Goal: Information Seeking & Learning: Learn about a topic

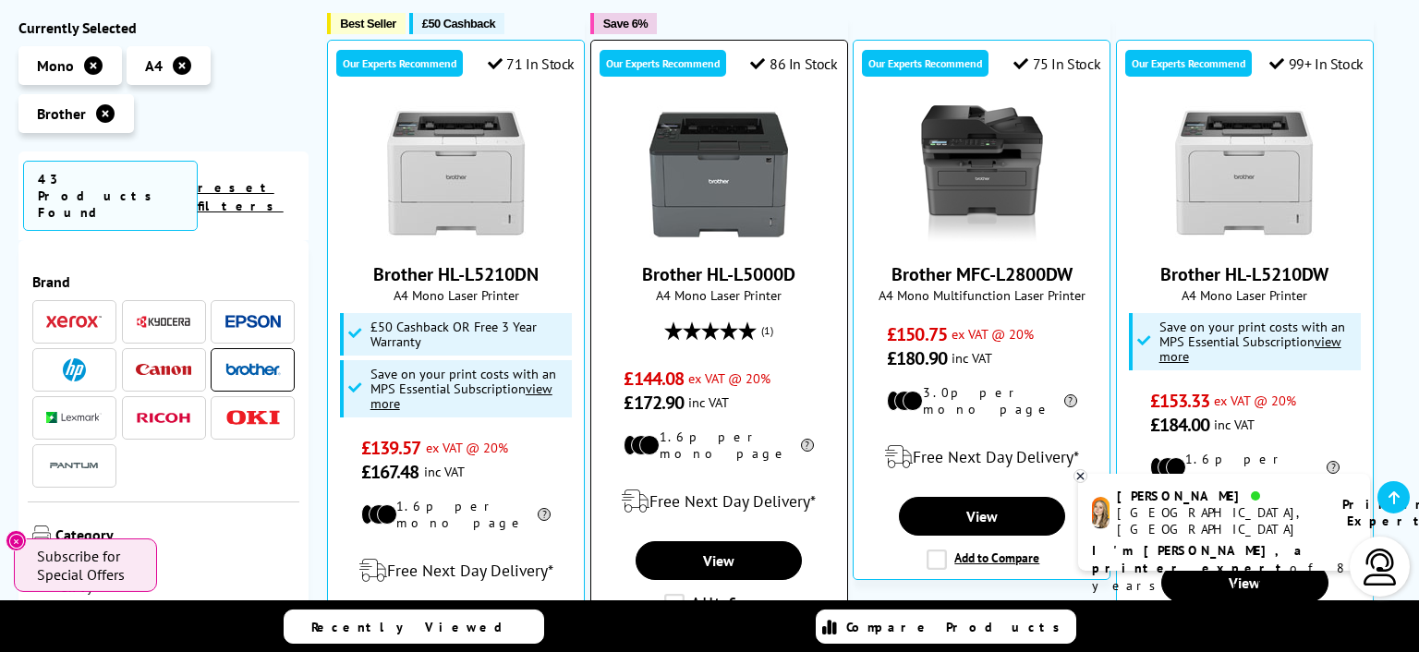
scroll to position [399, 0]
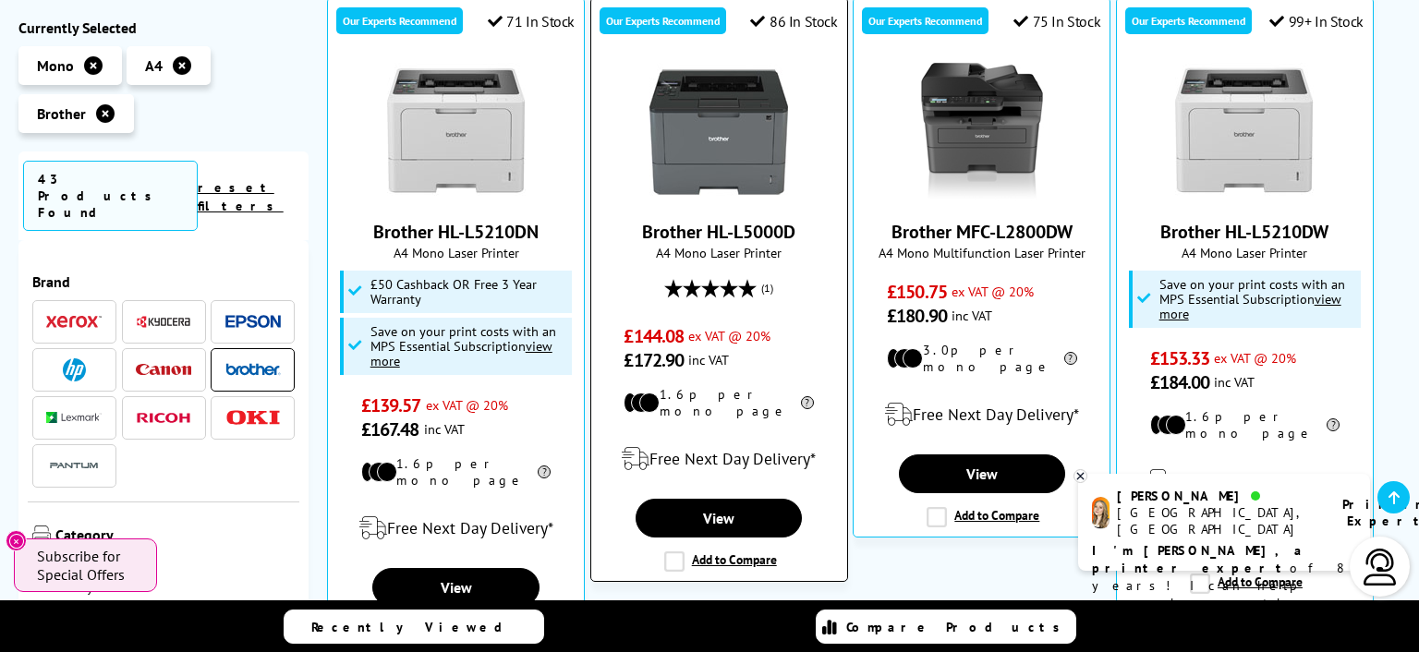
click at [738, 231] on link "Brother HL-L5000D" at bounding box center [718, 232] width 153 height 24
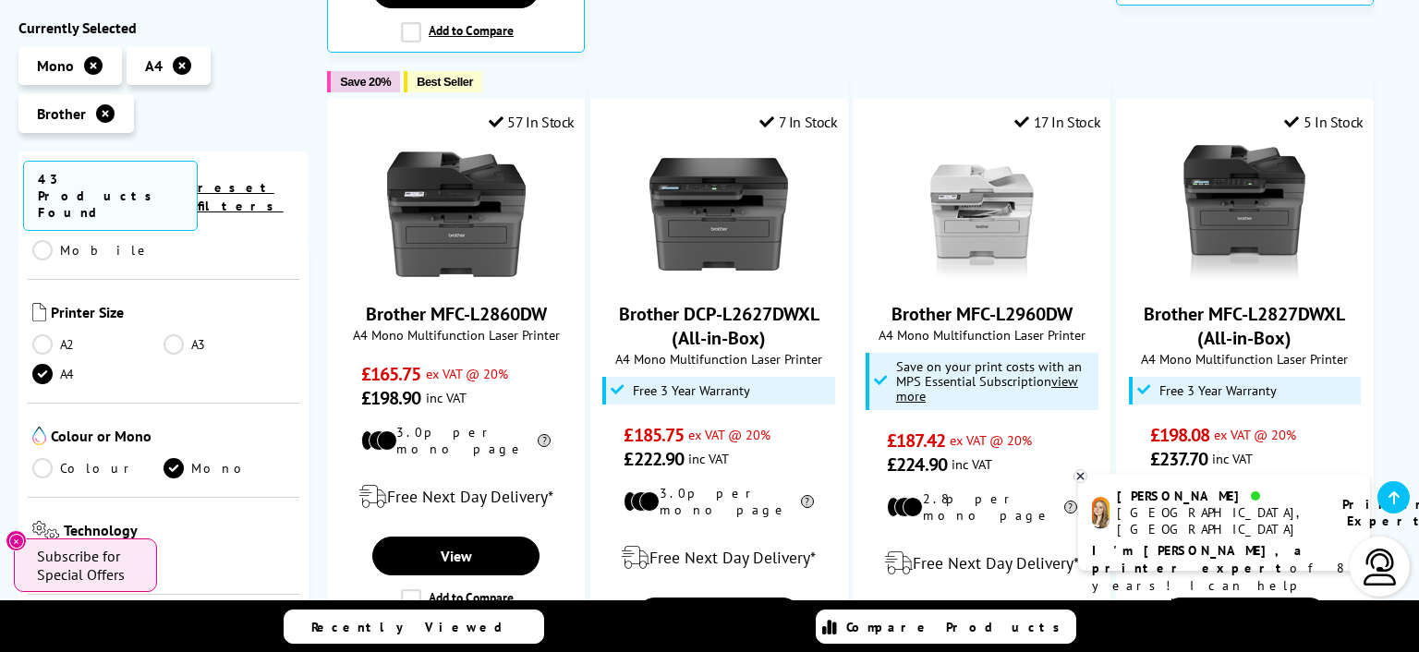
scroll to position [230, 0]
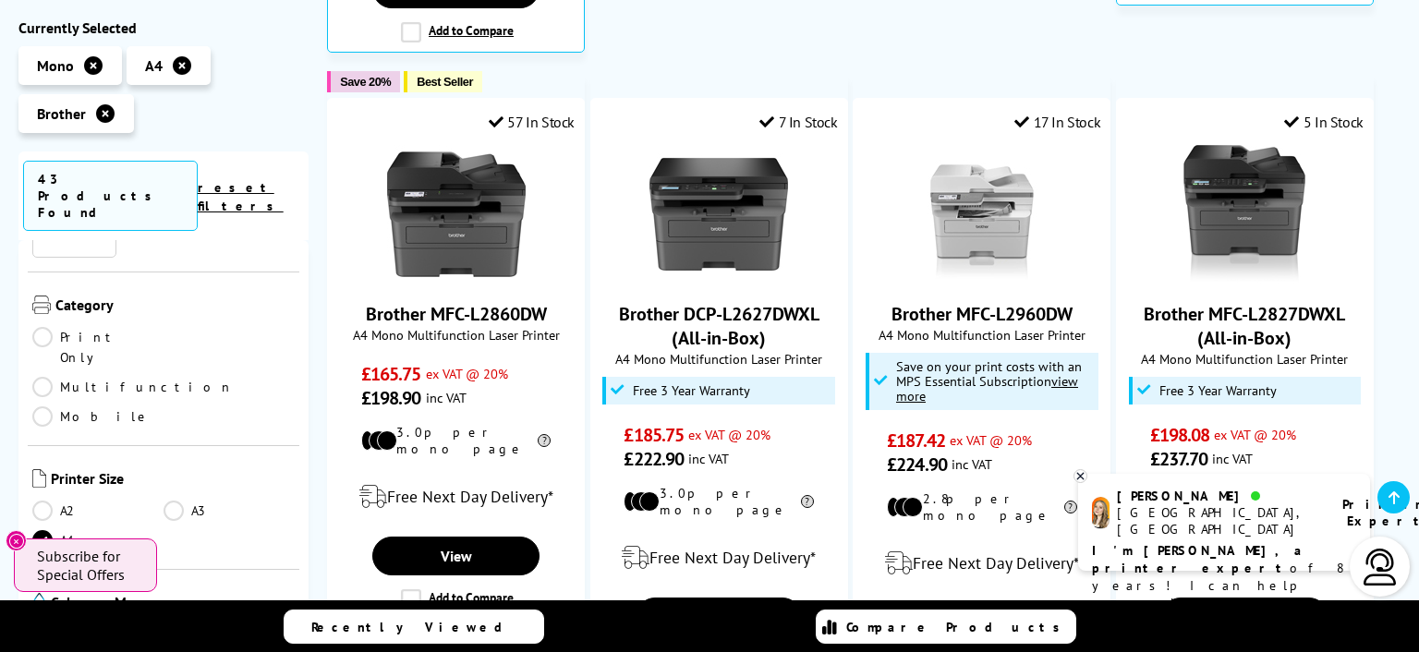
click at [42, 327] on link "Print Only" at bounding box center [97, 347] width 131 height 41
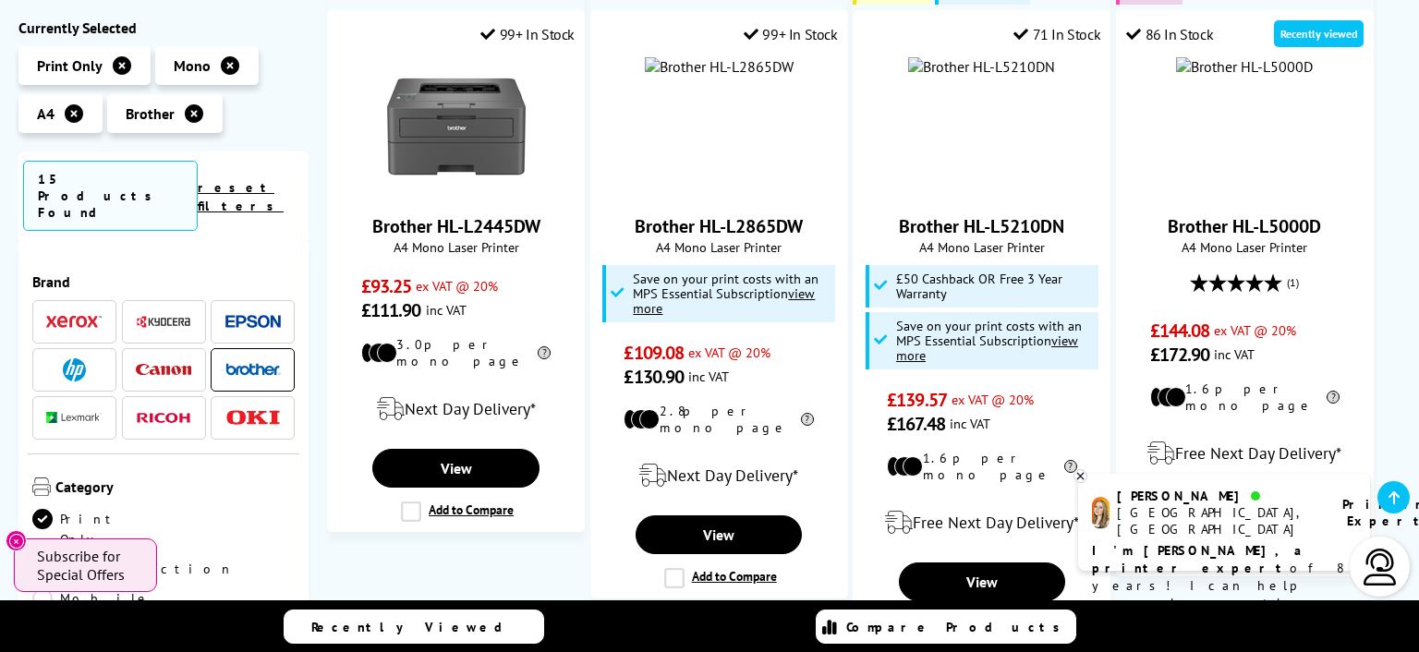
scroll to position [230, 0]
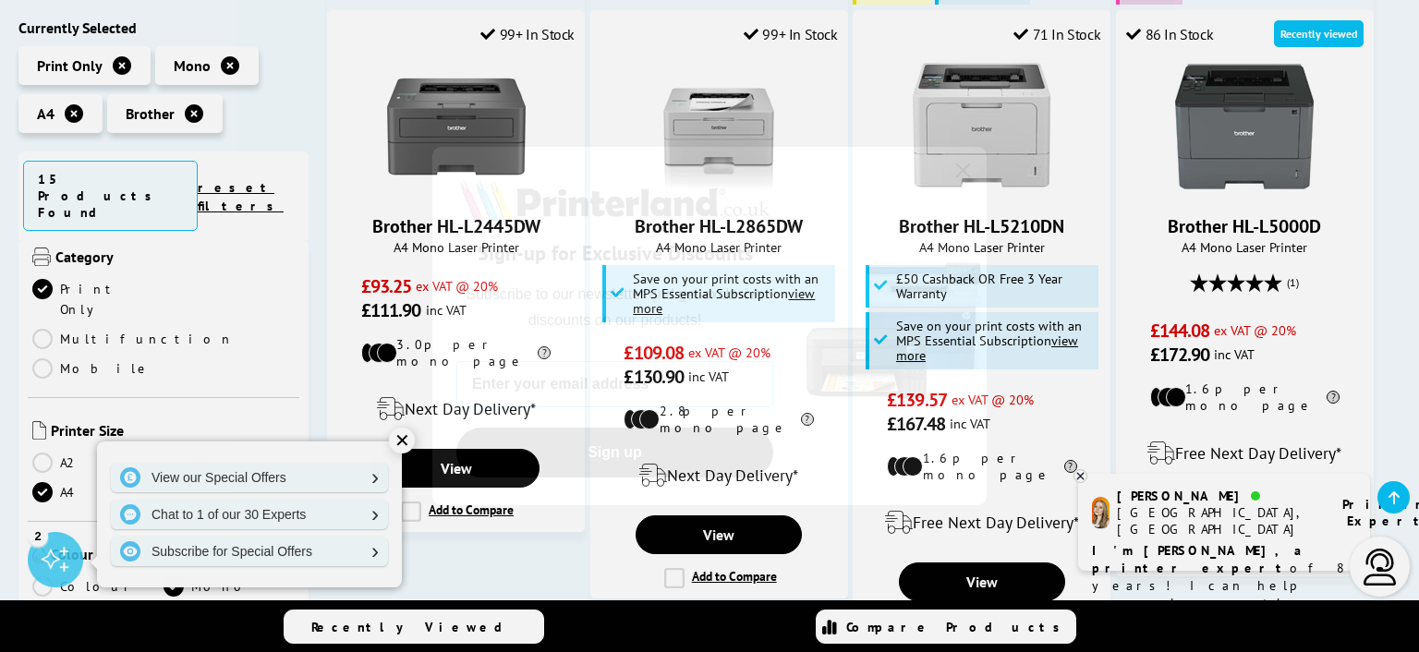
click at [964, 170] on icon "Close dialog" at bounding box center [963, 169] width 13 height 13
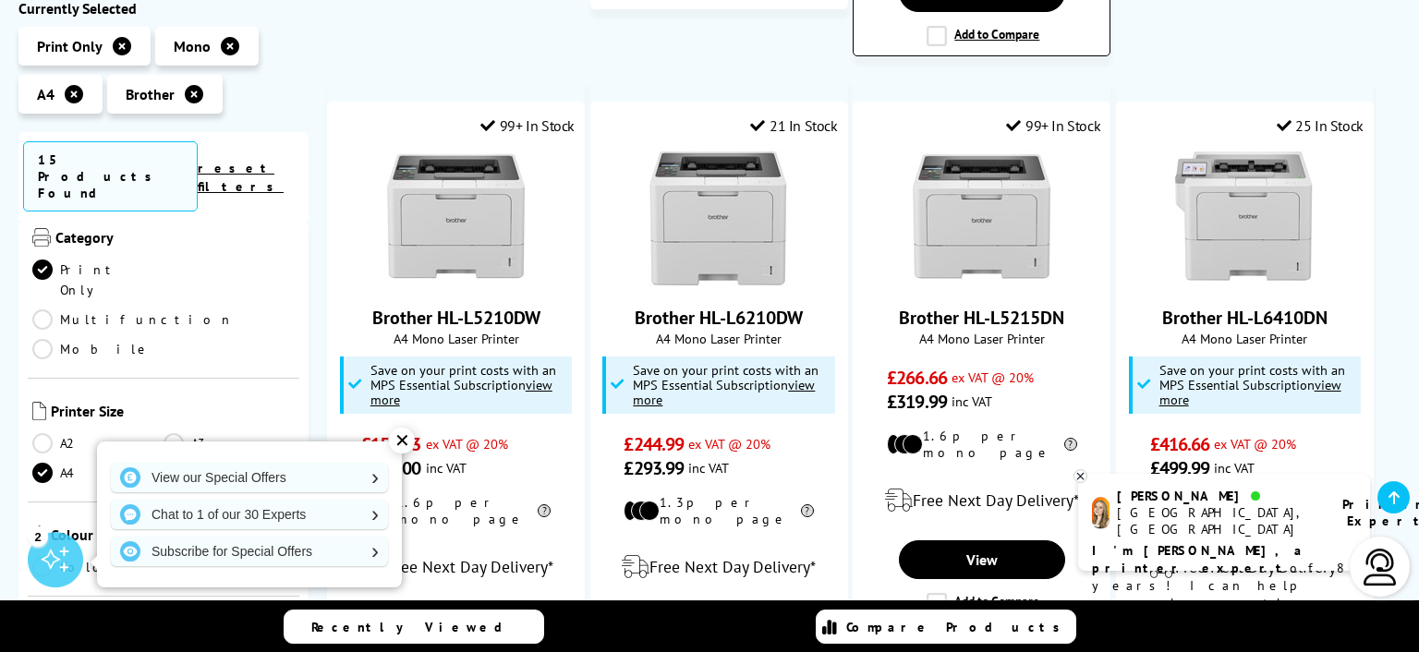
scroll to position [1596, 0]
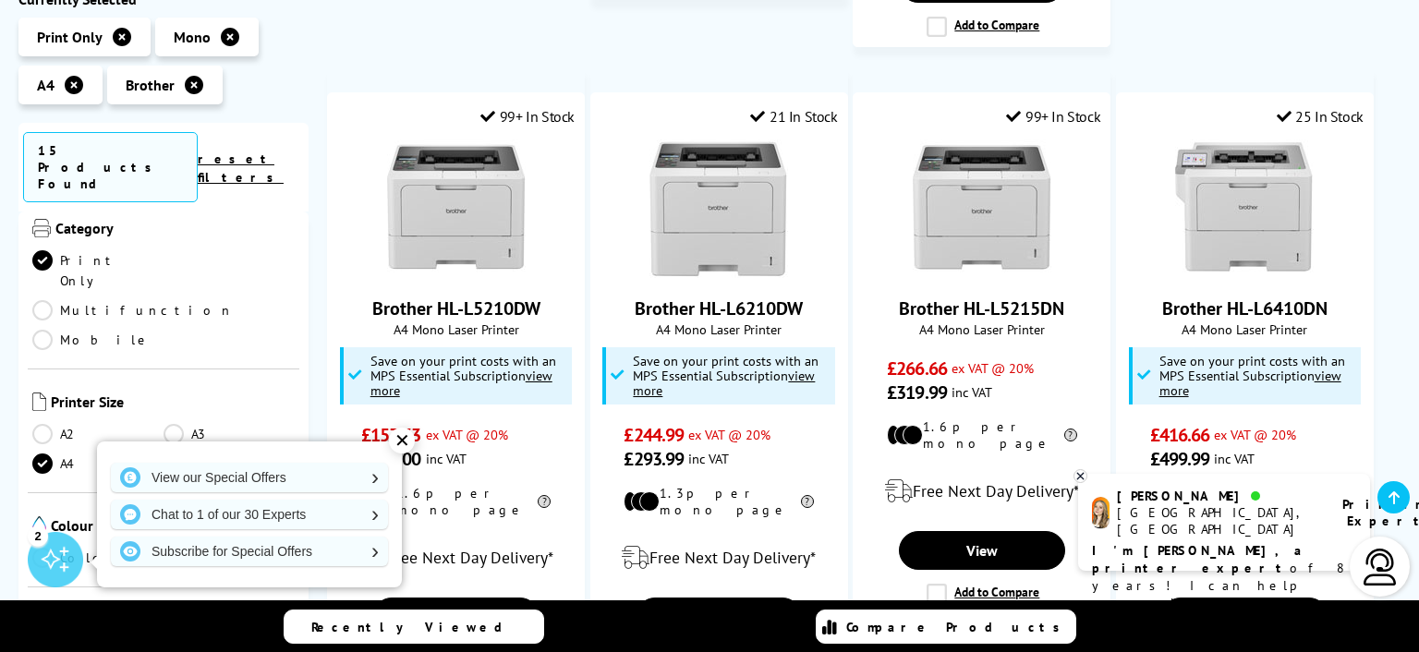
click at [401, 438] on div "✕" at bounding box center [402, 441] width 26 height 26
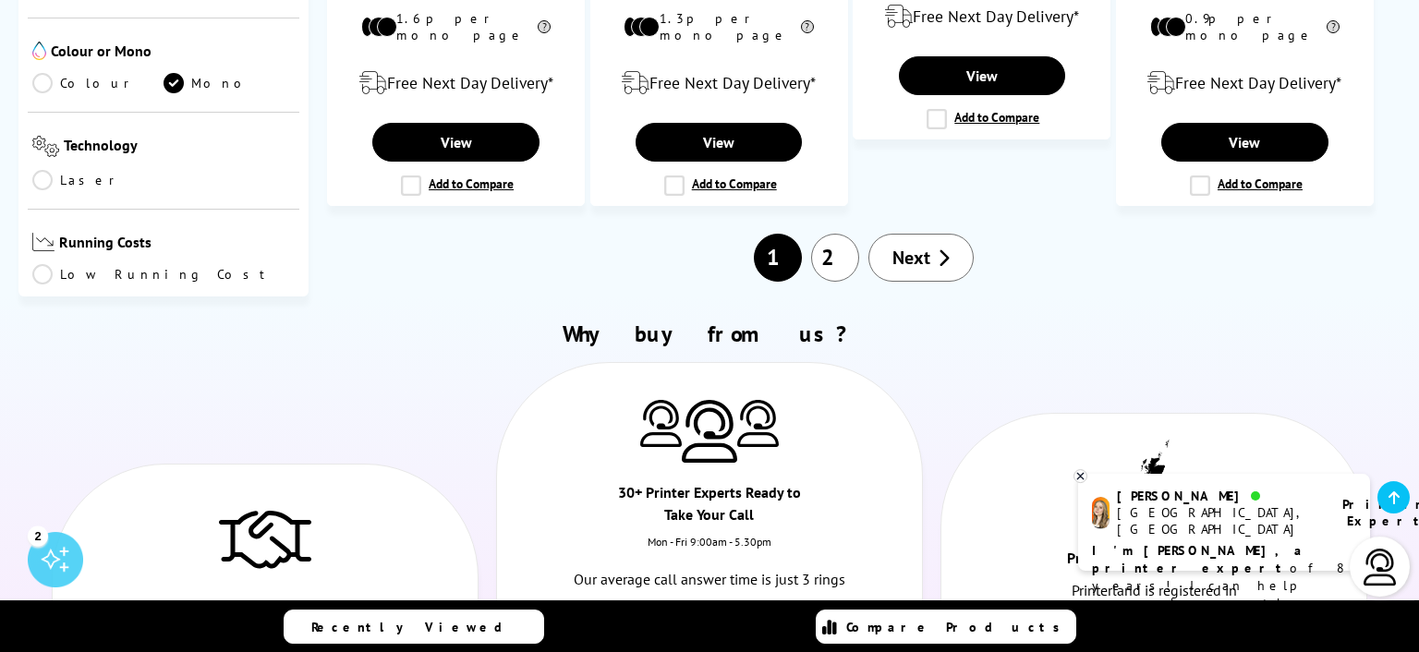
scroll to position [2095, 0]
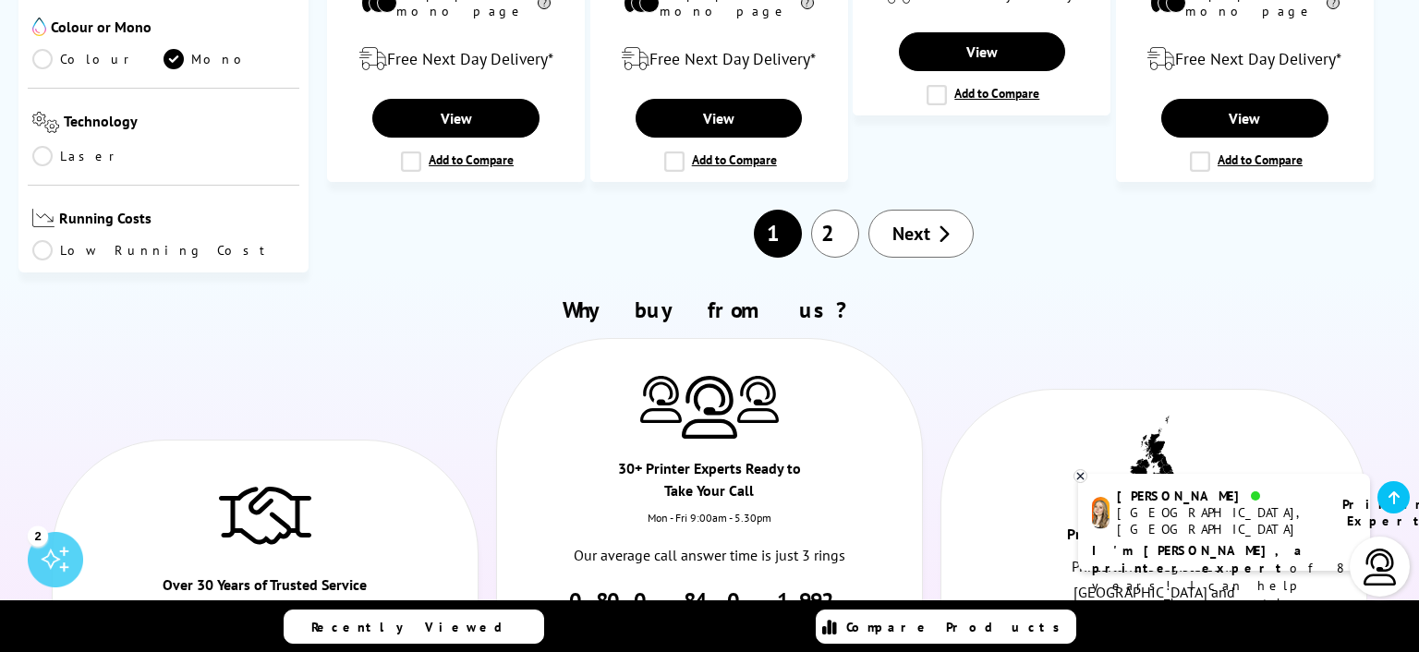
click at [830, 210] on link "2" at bounding box center [835, 234] width 48 height 48
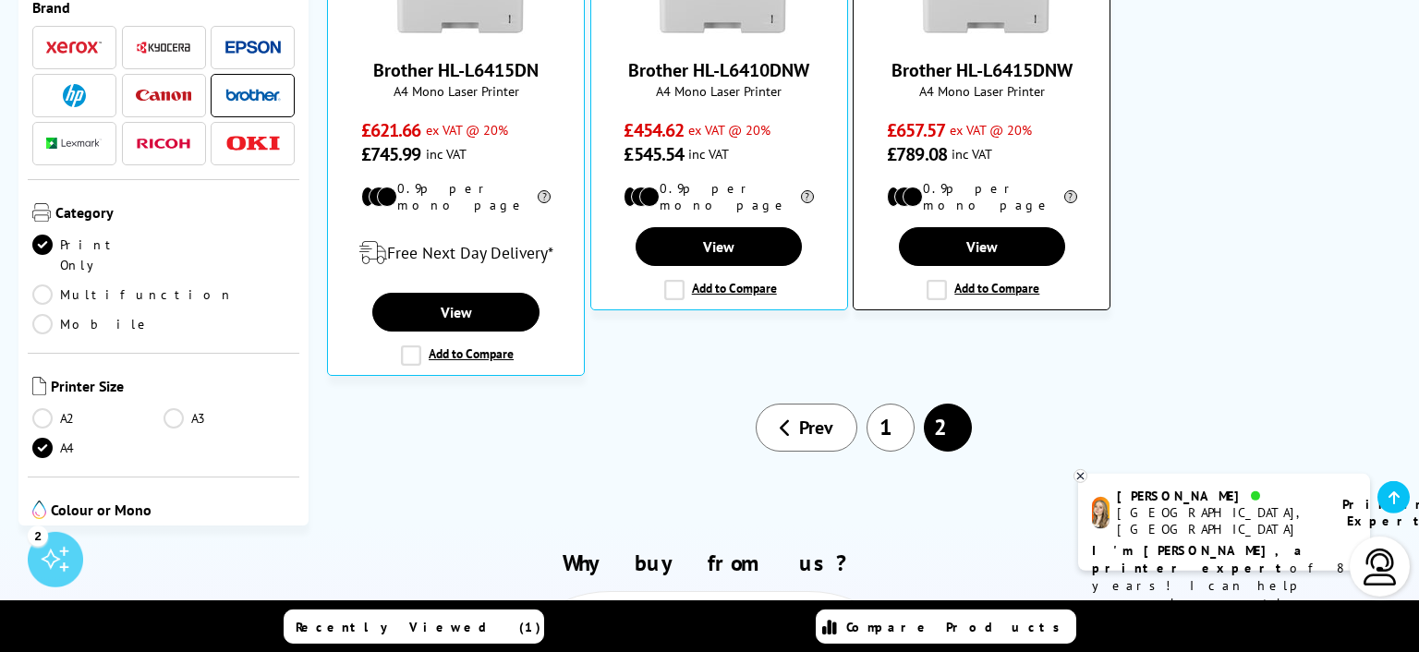
scroll to position [599, 0]
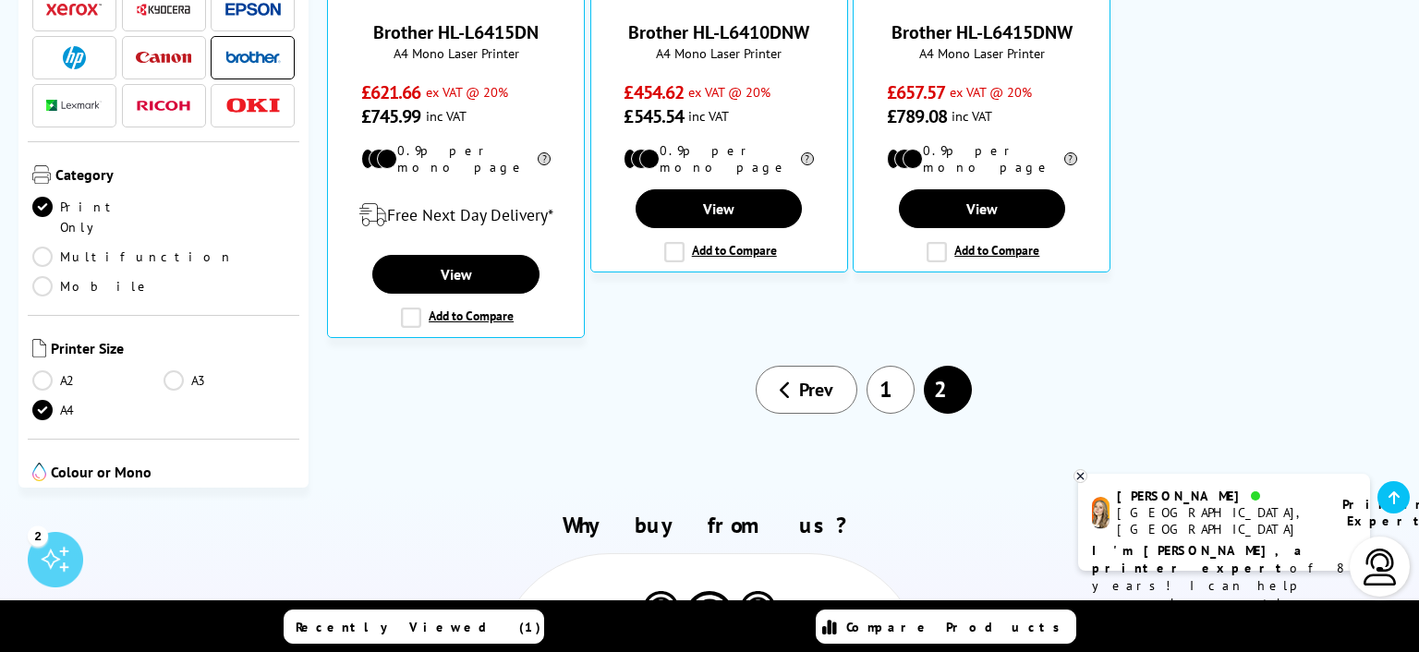
click at [898, 371] on link "1" at bounding box center [890, 390] width 48 height 48
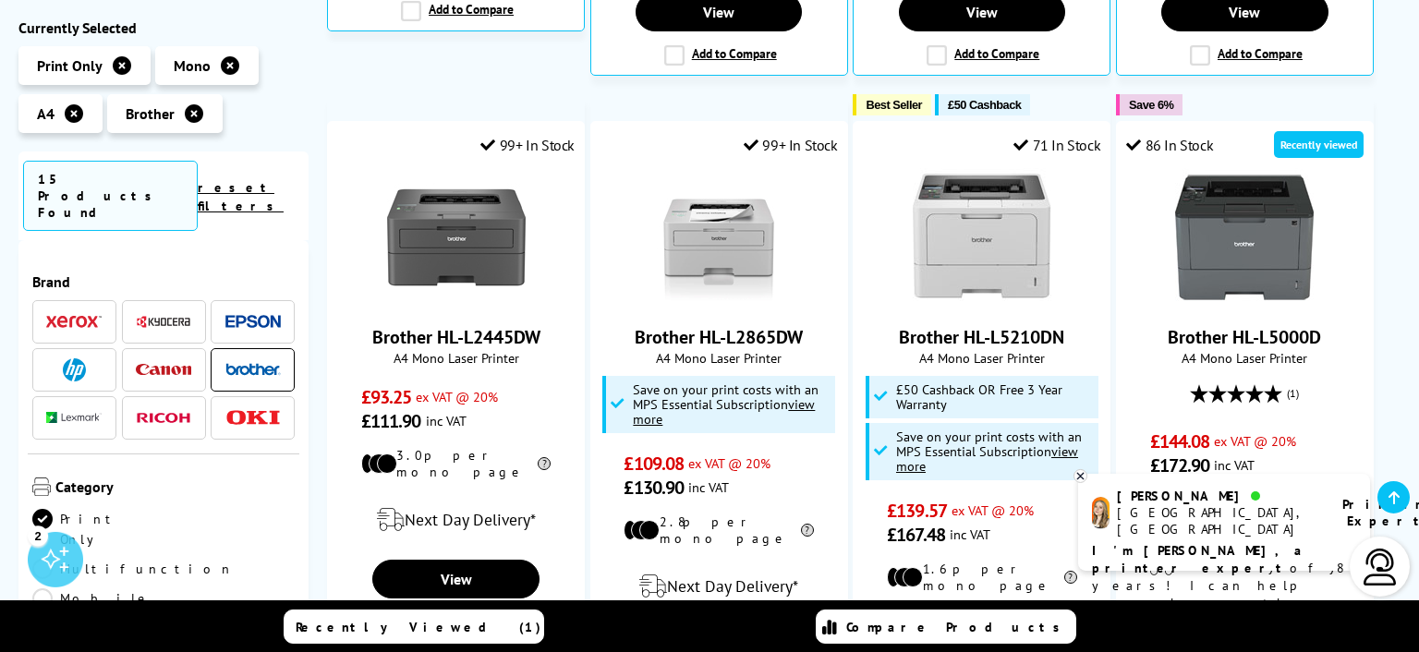
scroll to position [898, 0]
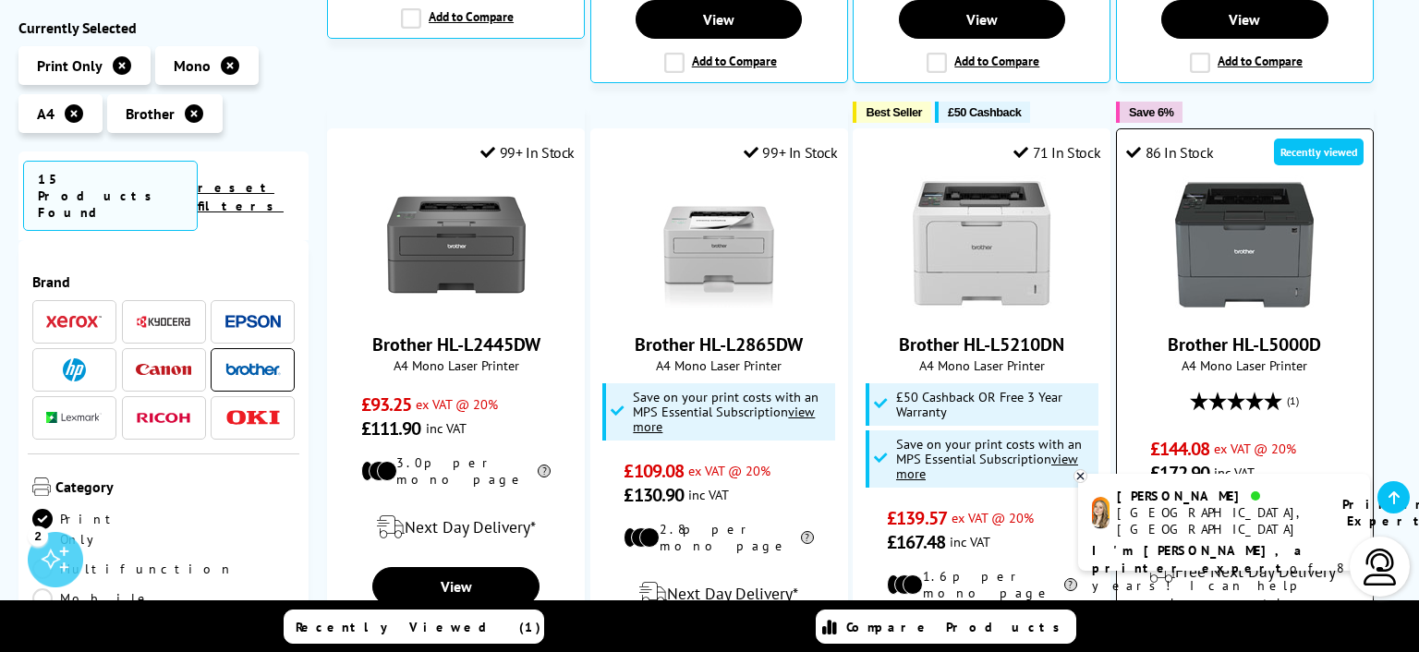
click at [1223, 333] on link "Brother HL-L5000D" at bounding box center [1244, 345] width 153 height 24
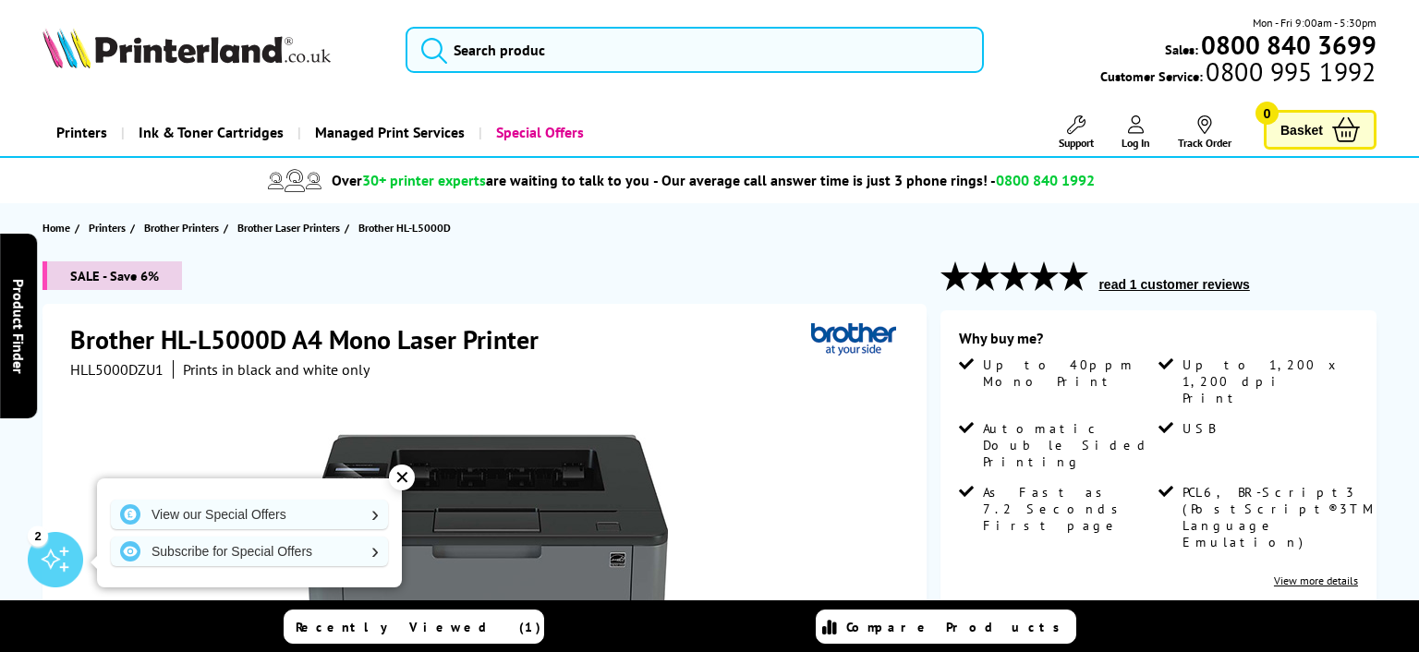
click at [400, 484] on div "✕" at bounding box center [402, 478] width 26 height 26
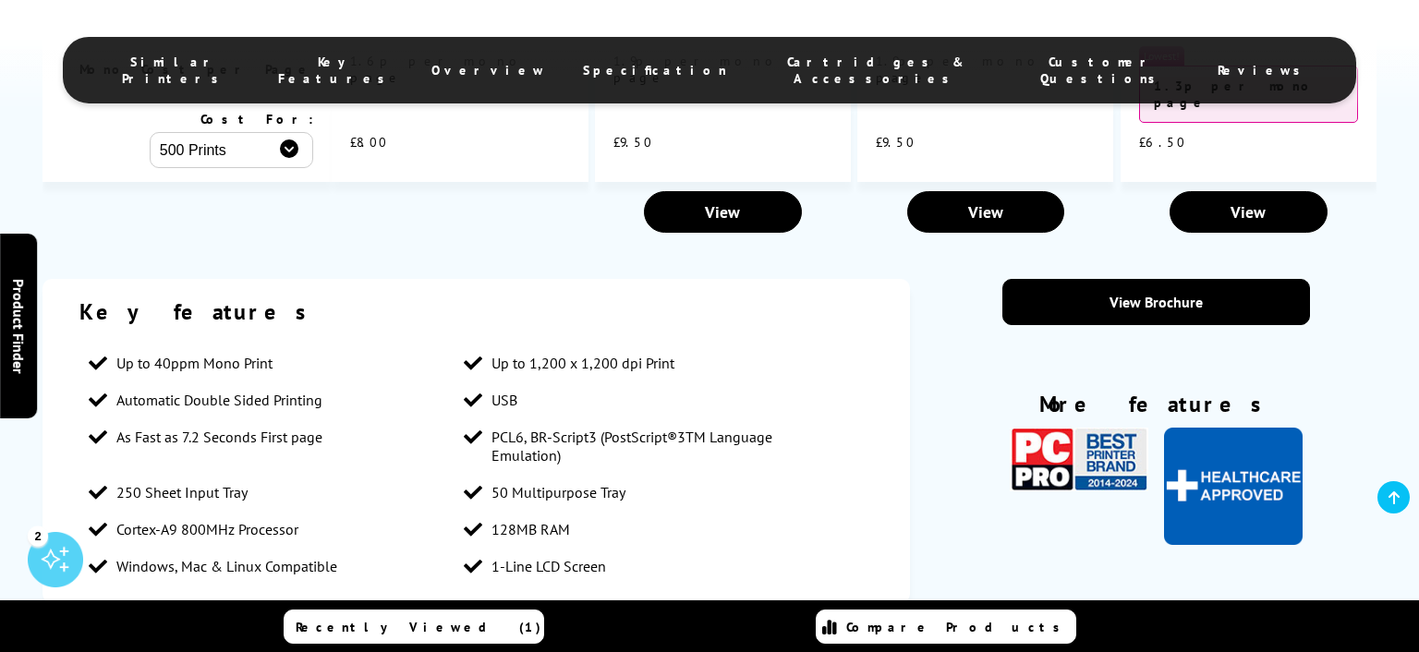
scroll to position [1995, 0]
